Goal: Find specific page/section: Find specific page/section

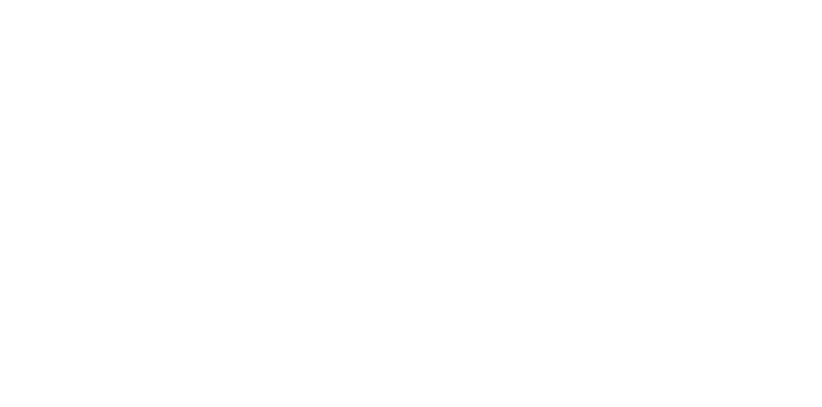
scroll to position [9947, 0]
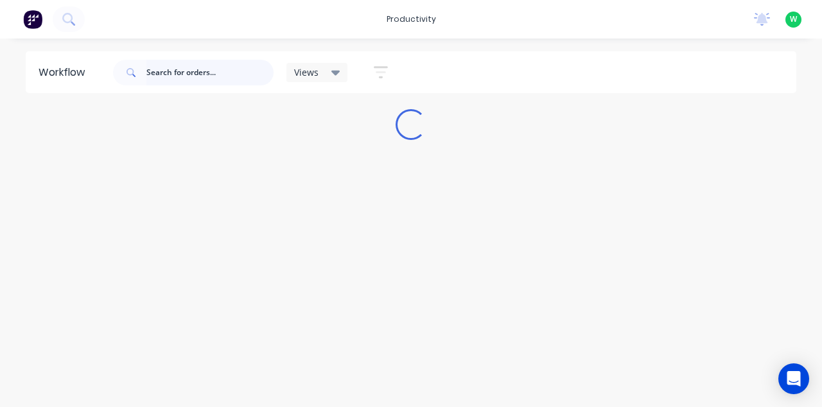
click at [212, 76] on input "text" at bounding box center [209, 73] width 127 height 26
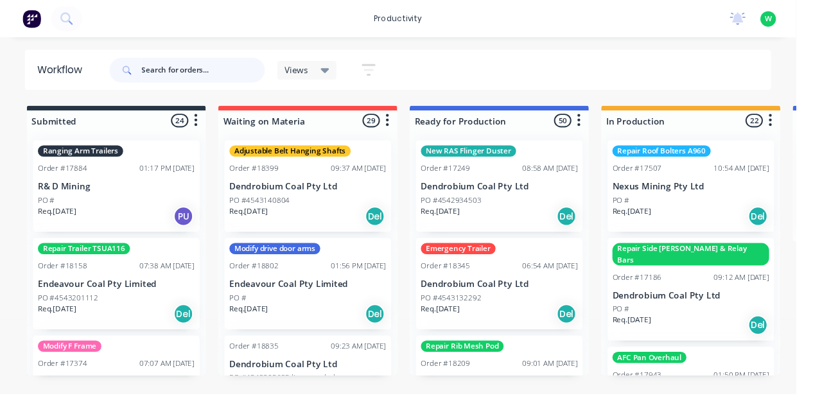
click at [188, 67] on input "text" at bounding box center [209, 73] width 127 height 26
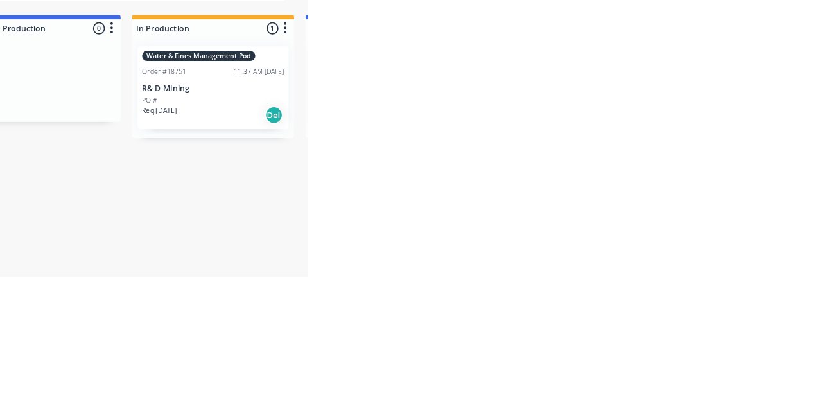
type input "Fines"
click at [684, 168] on div "Order #18751 11:37 AM 02/09/25" at bounding box center [714, 174] width 162 height 12
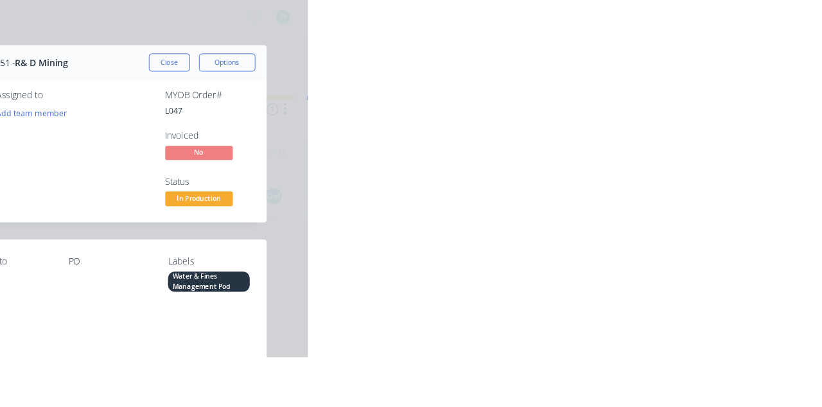
click at [134, 115] on div "Collaborate" at bounding box center [109, 113] width 51 height 12
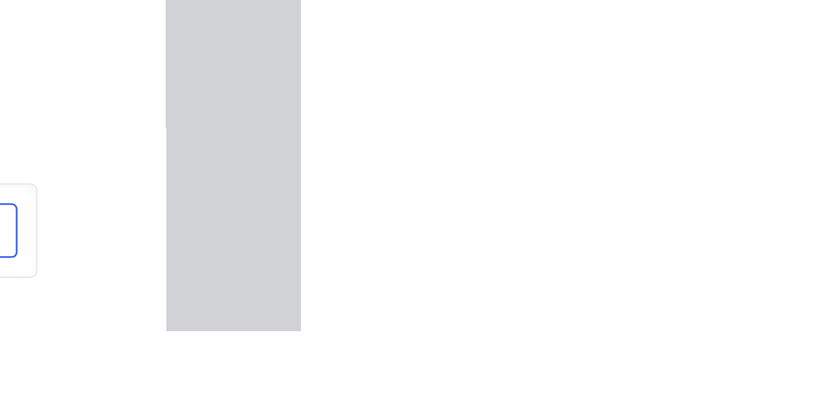
scroll to position [6844, 0]
